Goal: Use online tool/utility: Utilize a website feature to perform a specific function

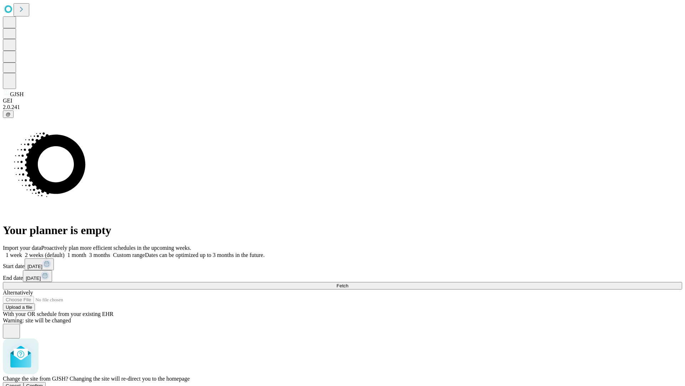
click at [43, 383] on span "Confirm" at bounding box center [34, 385] width 17 height 5
click at [86, 252] on label "1 month" at bounding box center [76, 255] width 22 height 6
click at [348, 283] on span "Fetch" at bounding box center [343, 285] width 12 height 5
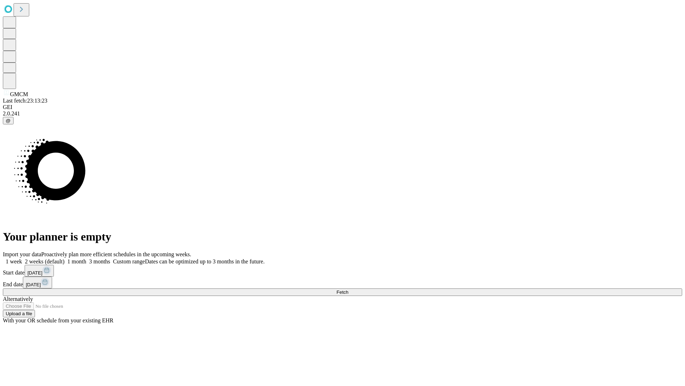
click at [86, 258] on label "1 month" at bounding box center [76, 261] width 22 height 6
click at [348, 289] on span "Fetch" at bounding box center [343, 291] width 12 height 5
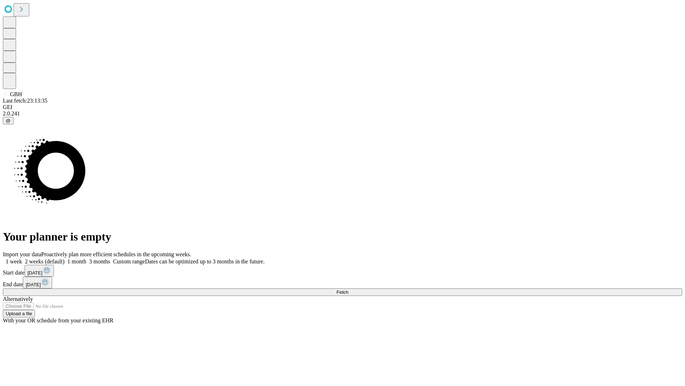
click at [86, 258] on label "1 month" at bounding box center [76, 261] width 22 height 6
click at [348, 289] on span "Fetch" at bounding box center [343, 291] width 12 height 5
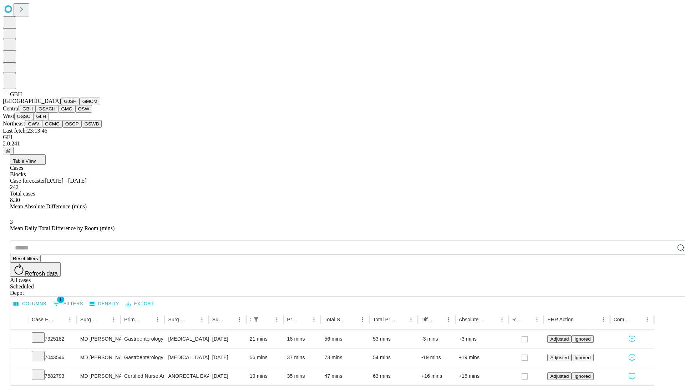
click at [55, 112] on button "GSACH" at bounding box center [47, 108] width 22 height 7
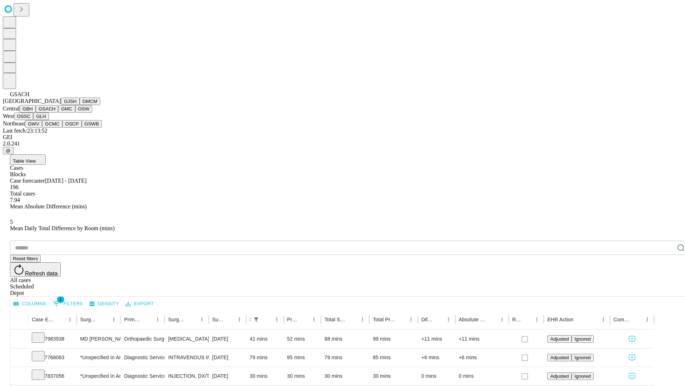
click at [58, 112] on button "GMC" at bounding box center [66, 108] width 17 height 7
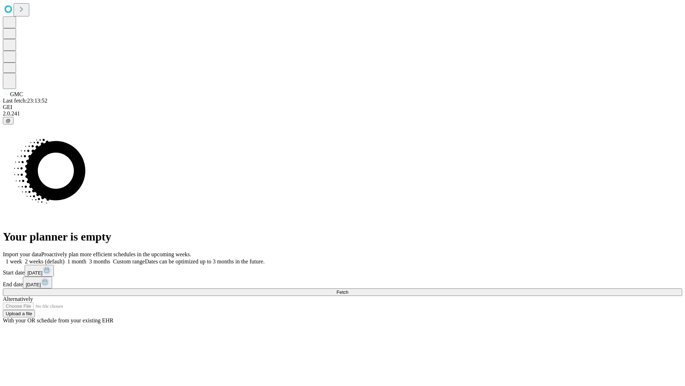
click at [86, 258] on label "1 month" at bounding box center [76, 261] width 22 height 6
click at [348, 289] on span "Fetch" at bounding box center [343, 291] width 12 height 5
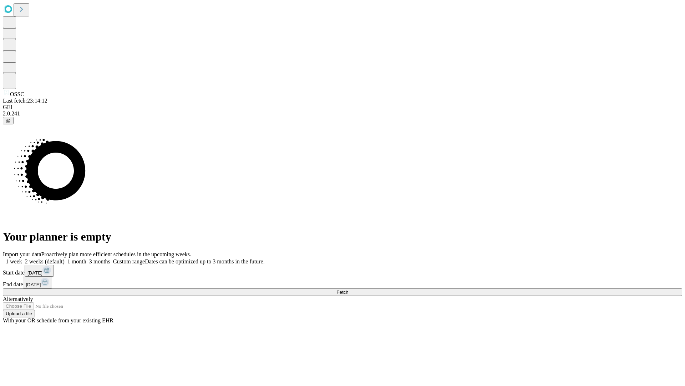
click at [86, 258] on label "1 month" at bounding box center [76, 261] width 22 height 6
click at [348, 289] on span "Fetch" at bounding box center [343, 291] width 12 height 5
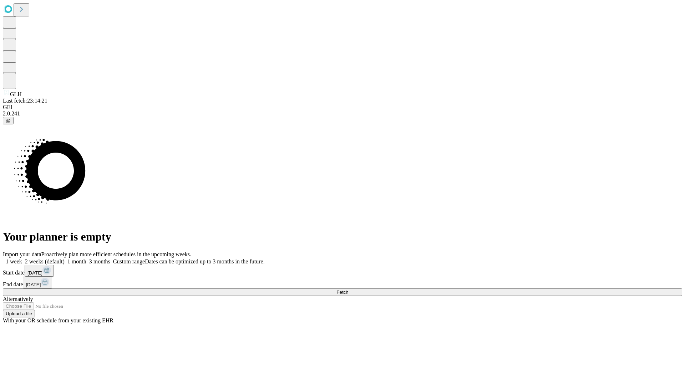
click at [86, 258] on label "1 month" at bounding box center [76, 261] width 22 height 6
click at [348, 289] on span "Fetch" at bounding box center [343, 291] width 12 height 5
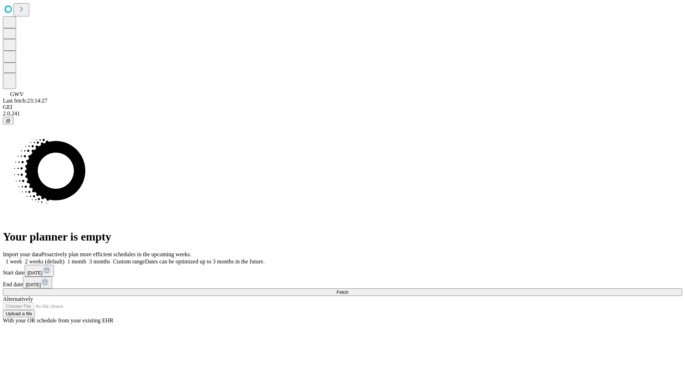
click at [348, 289] on span "Fetch" at bounding box center [343, 291] width 12 height 5
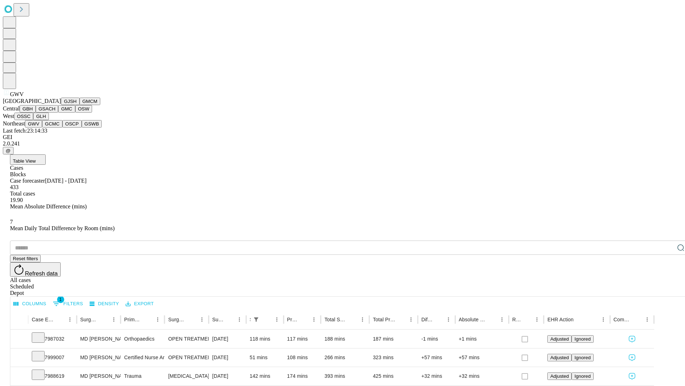
click at [55, 127] on button "GCMC" at bounding box center [52, 123] width 20 height 7
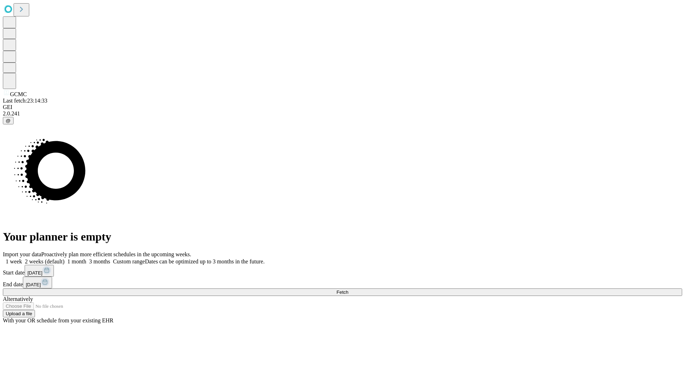
click at [348, 289] on span "Fetch" at bounding box center [343, 291] width 12 height 5
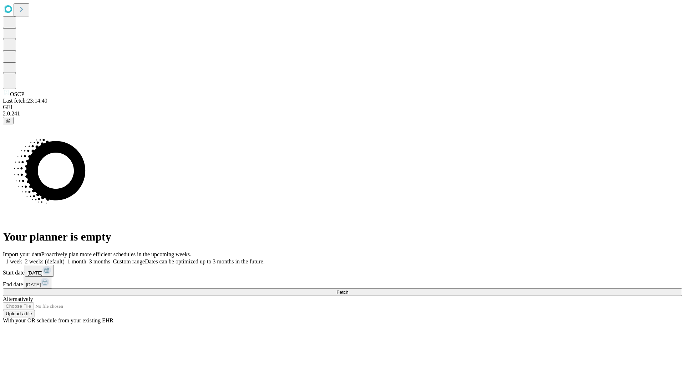
click at [86, 258] on label "1 month" at bounding box center [76, 261] width 22 height 6
click at [348, 289] on span "Fetch" at bounding box center [343, 291] width 12 height 5
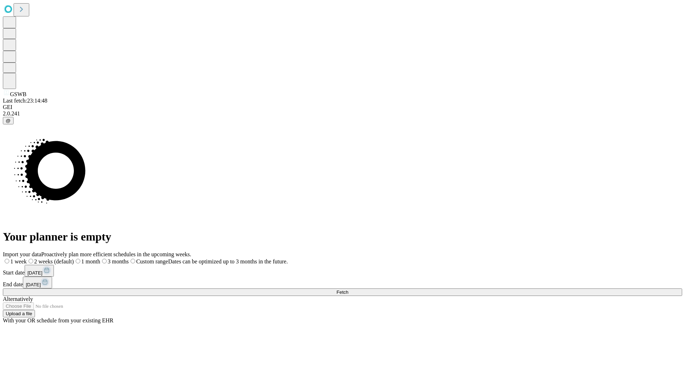
click at [100, 258] on label "1 month" at bounding box center [87, 261] width 26 height 6
click at [348, 289] on span "Fetch" at bounding box center [343, 291] width 12 height 5
